Goal: Task Accomplishment & Management: Complete application form

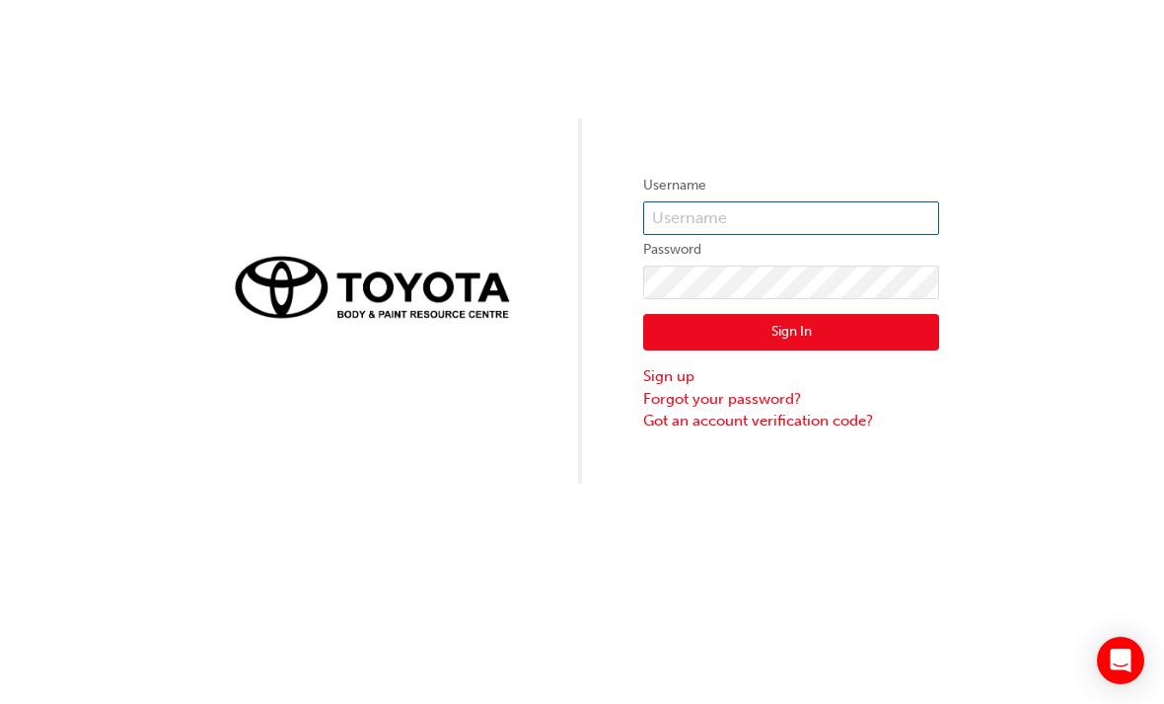
click at [925, 221] on input "text" at bounding box center [791, 218] width 296 height 34
click at [791, 333] on button "Sign In" at bounding box center [791, 332] width 296 height 37
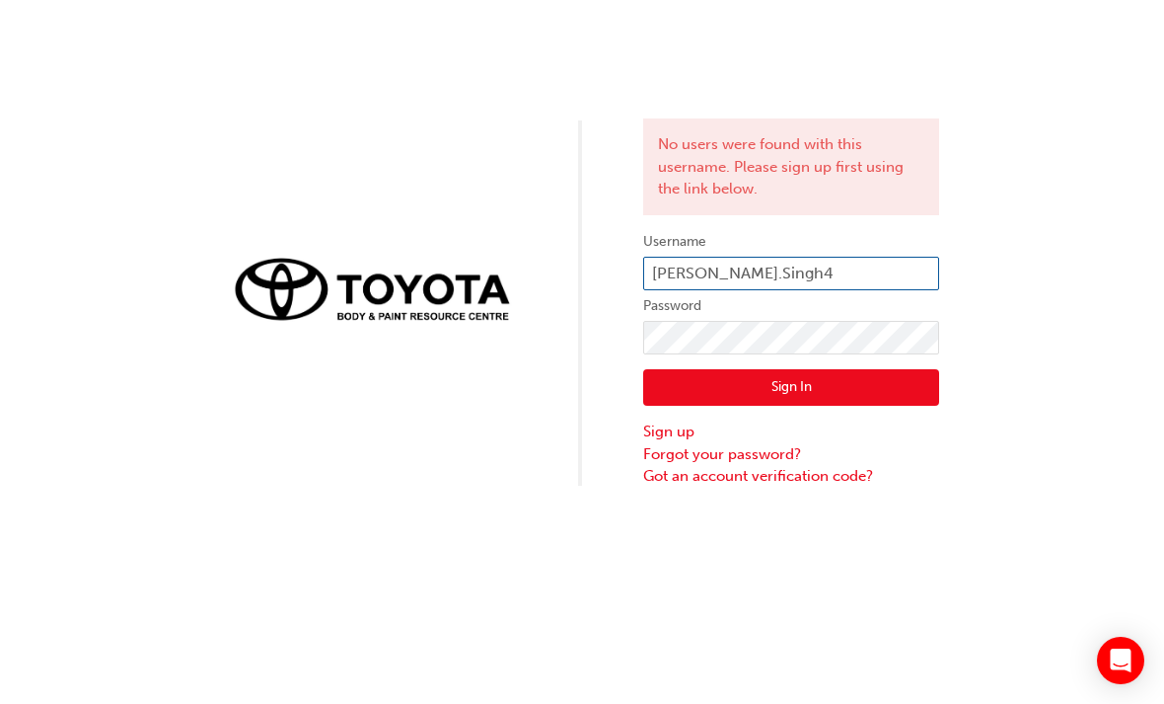
click at [889, 258] on input "Jaspreet.Singh4" at bounding box center [791, 274] width 296 height 34
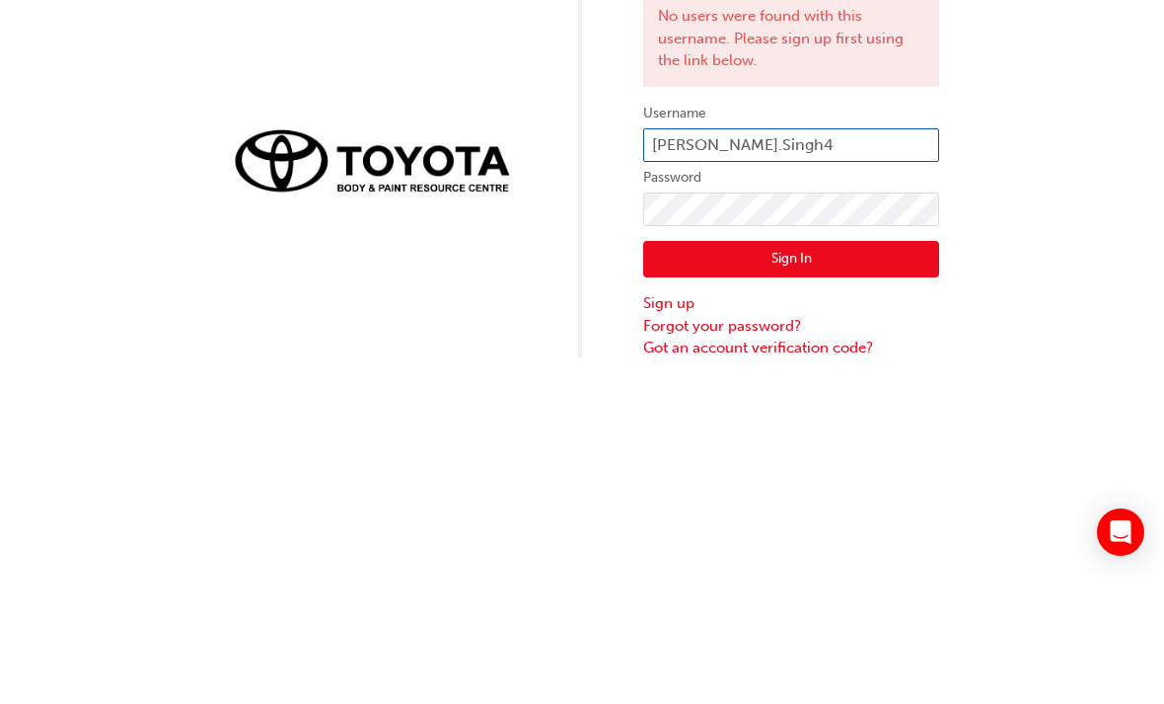
click at [903, 257] on input "Jaspreet.Singh4" at bounding box center [791, 274] width 296 height 34
type input "J"
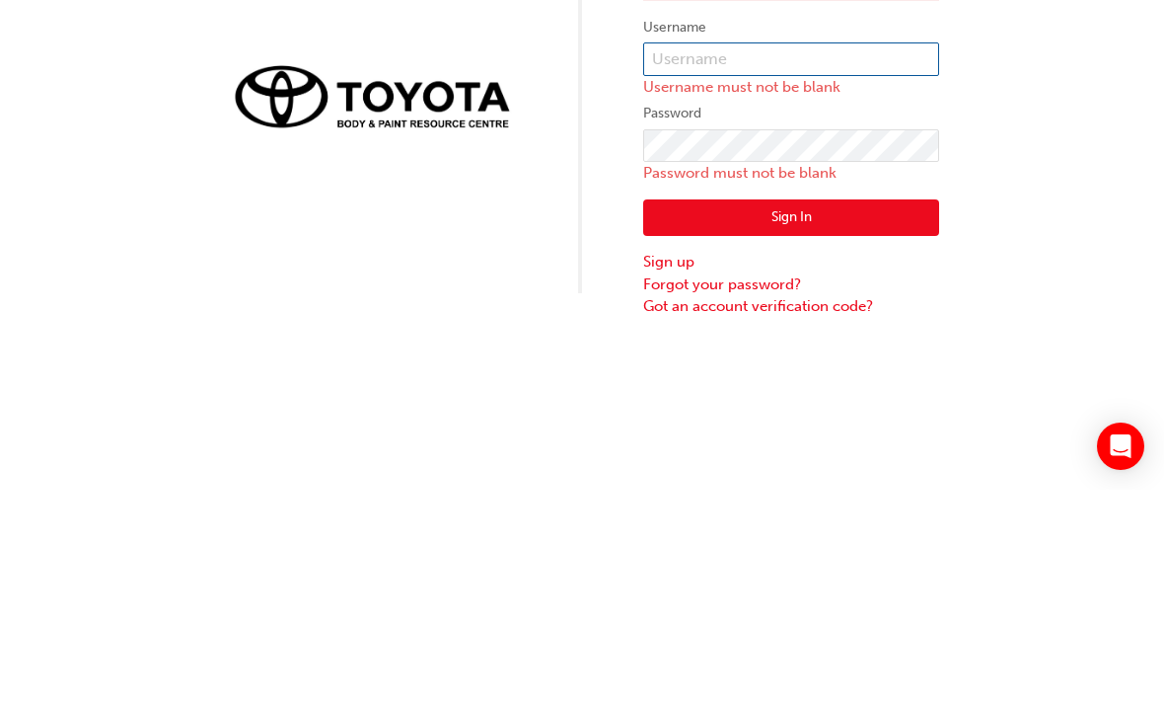
click at [847, 257] on input "text" at bounding box center [791, 274] width 296 height 34
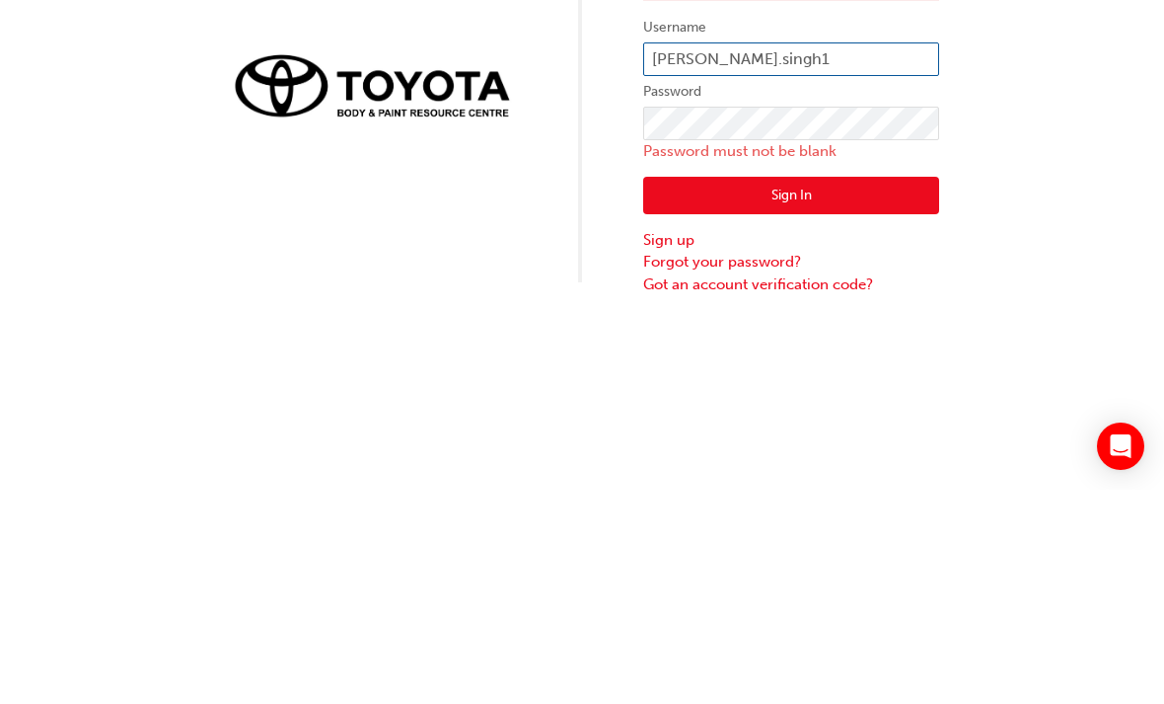
type input "Kamaldeep.singh1"
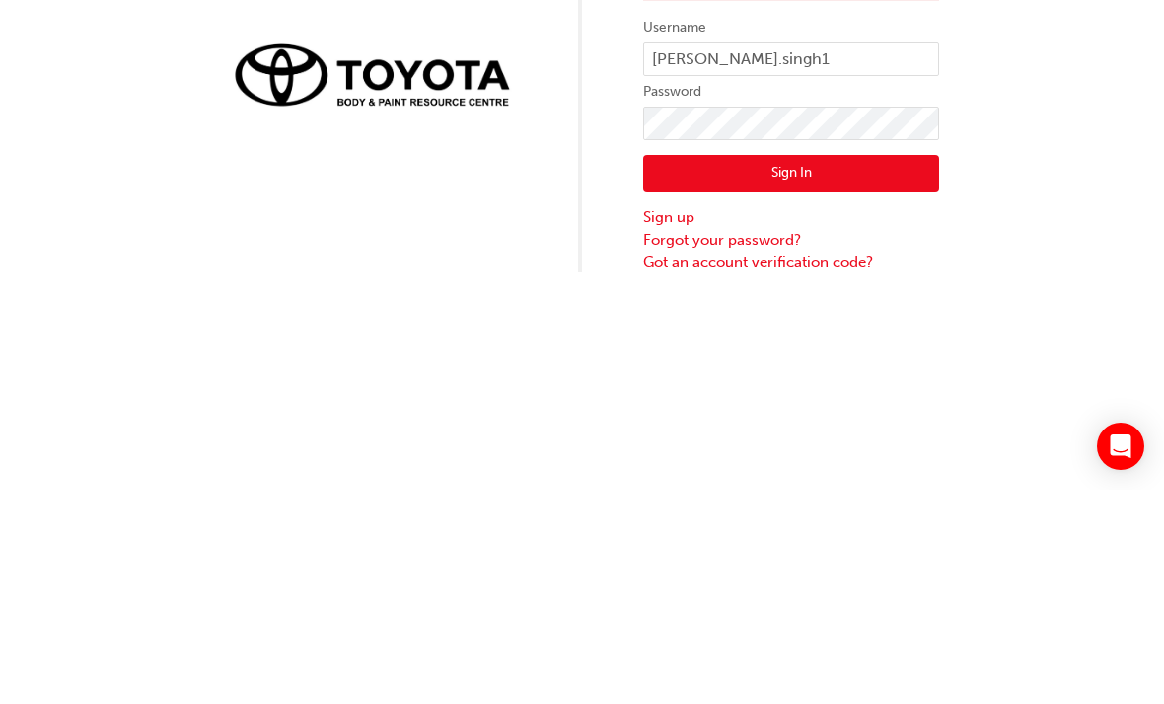
click at [894, 369] on button "Sign In" at bounding box center [791, 387] width 296 height 37
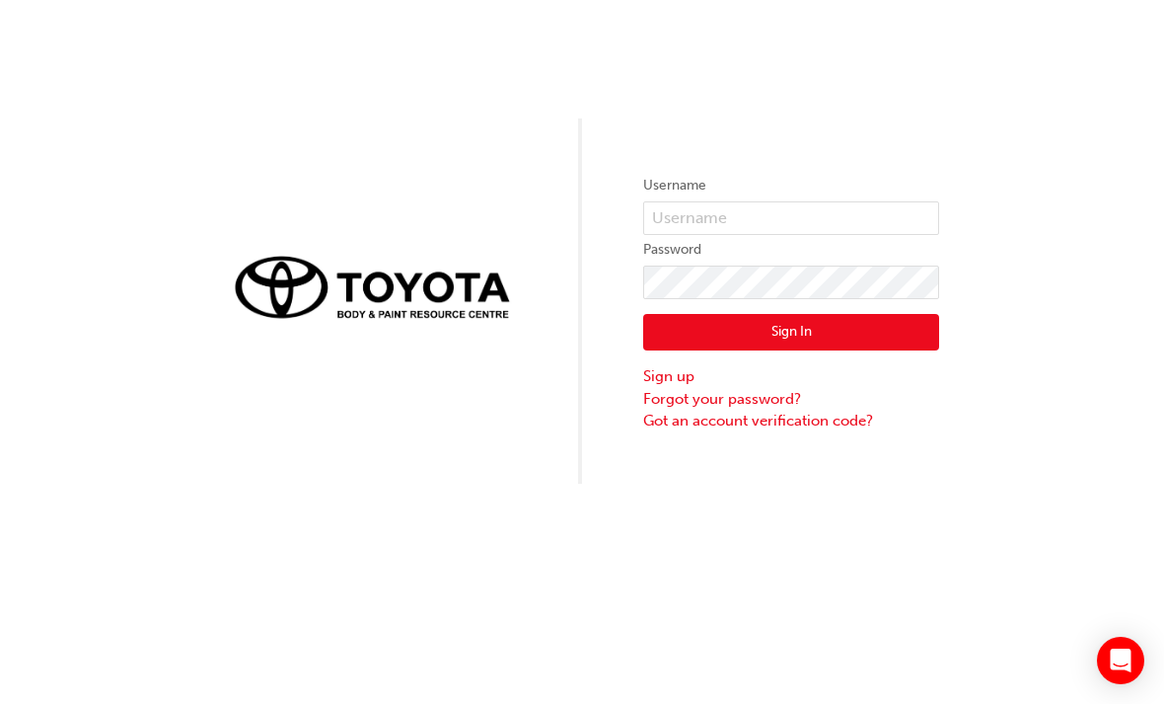
click at [374, 279] on img at bounding box center [373, 286] width 296 height 83
